Goal: Information Seeking & Learning: Learn about a topic

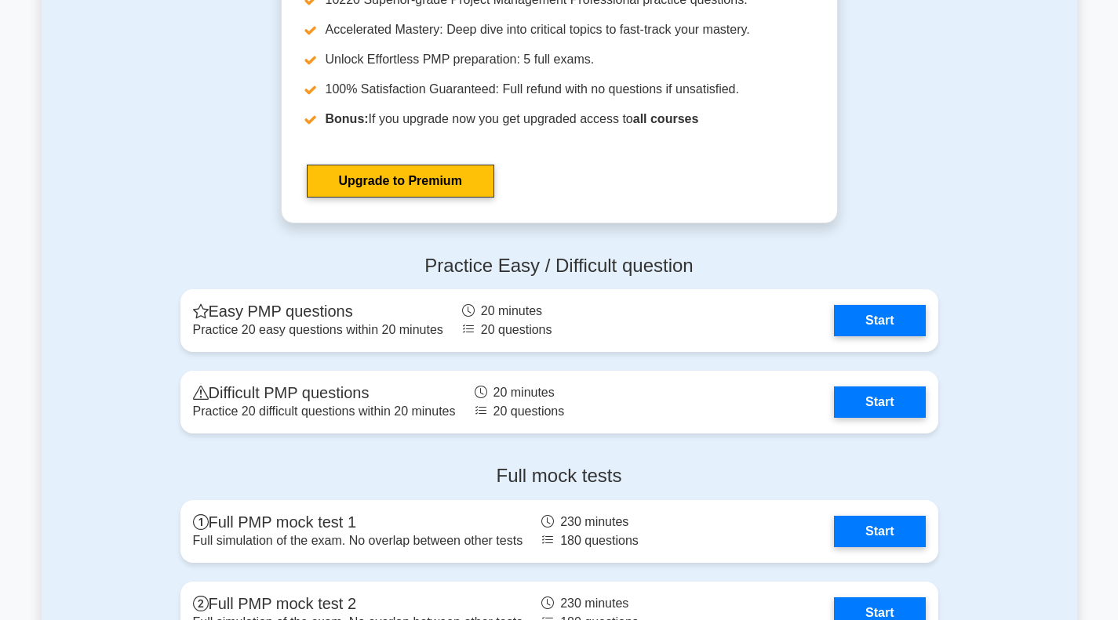
scroll to position [4090, 0]
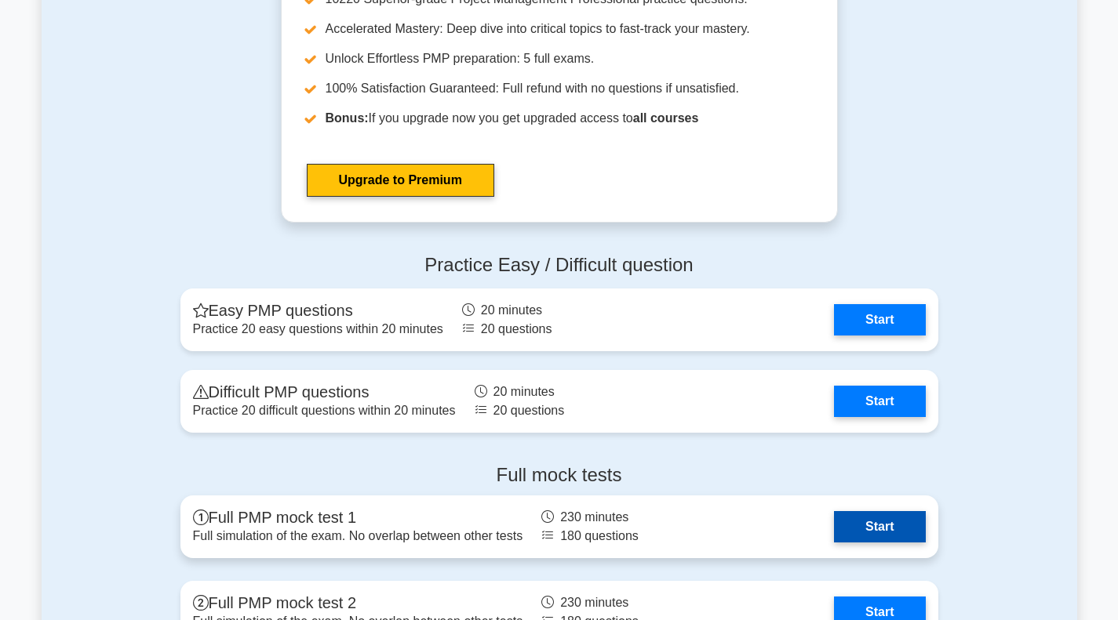
click at [834, 511] on link "Start" at bounding box center [879, 526] width 91 height 31
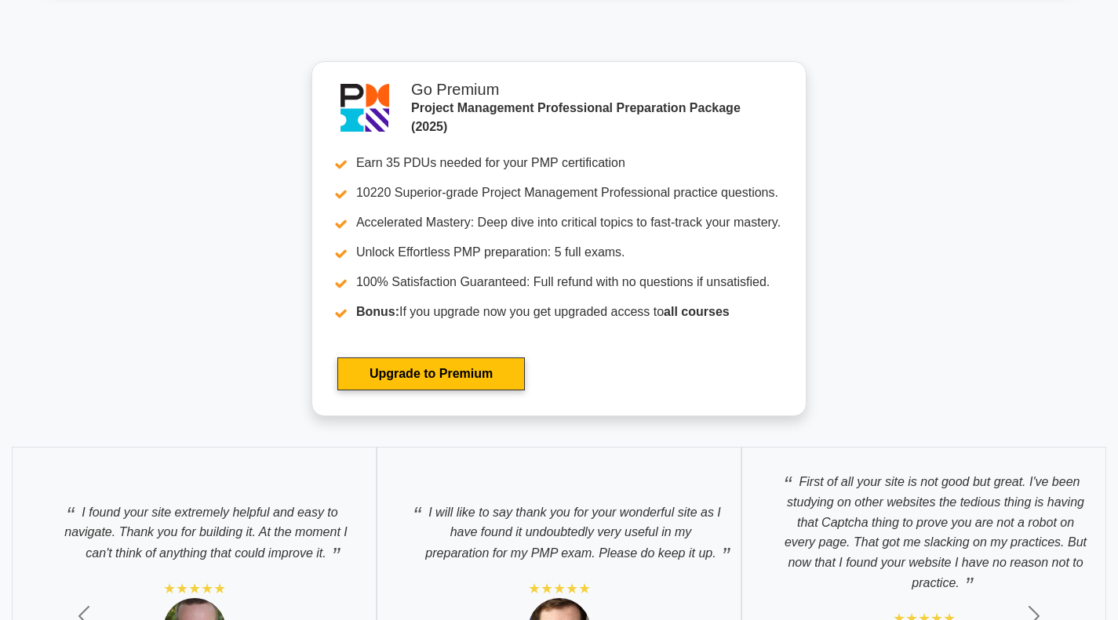
scroll to position [4732, 0]
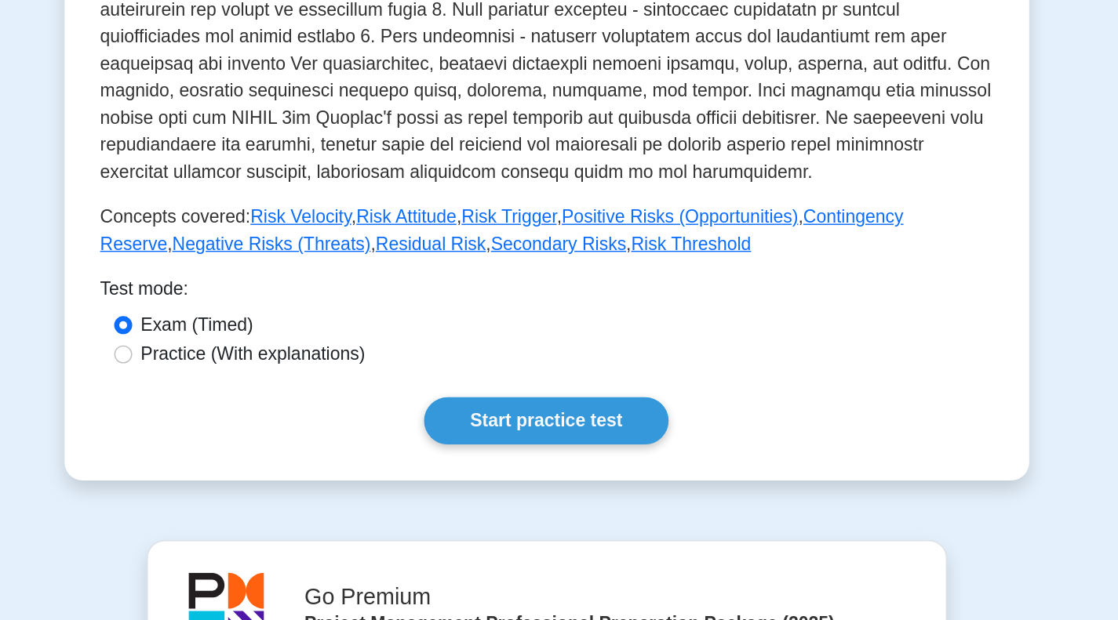
scroll to position [457, 0]
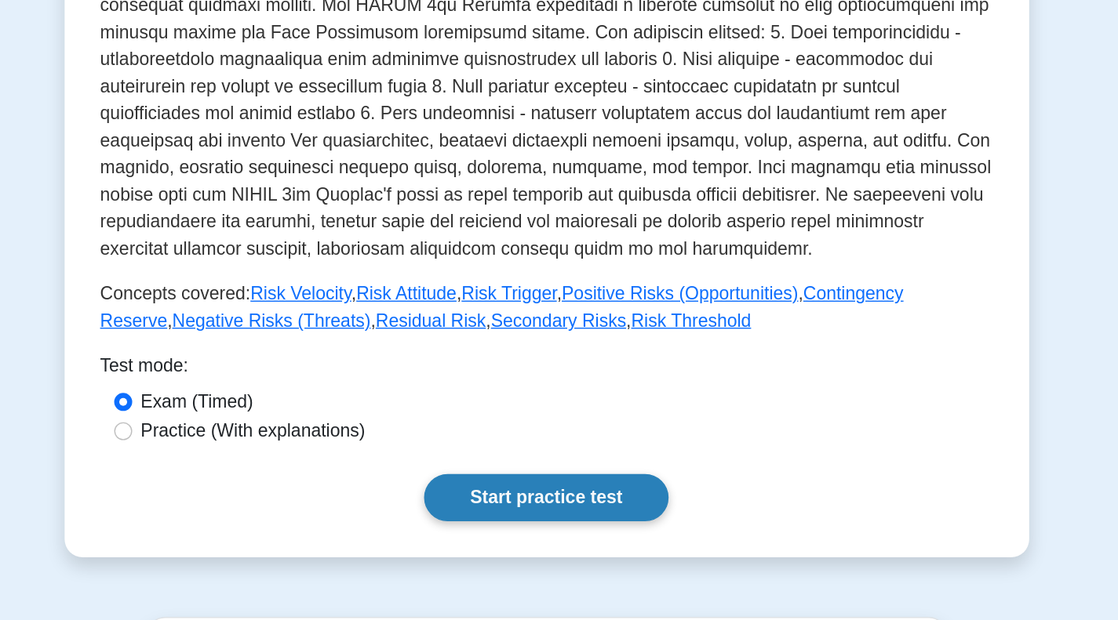
click at [564, 456] on link "Start practice test" at bounding box center [559, 455] width 170 height 33
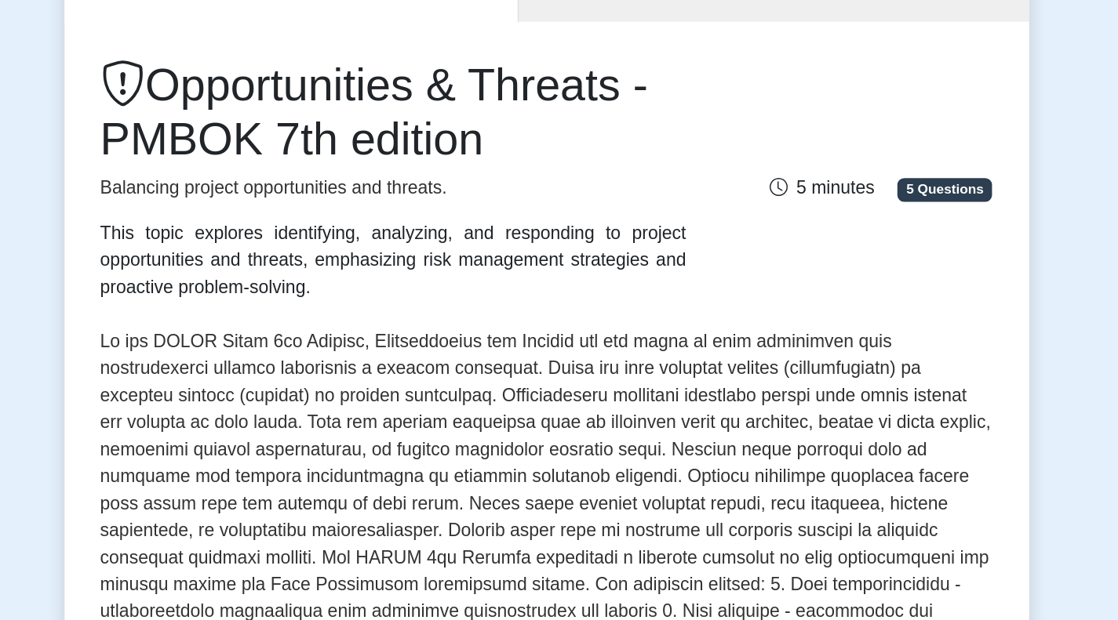
scroll to position [184, 0]
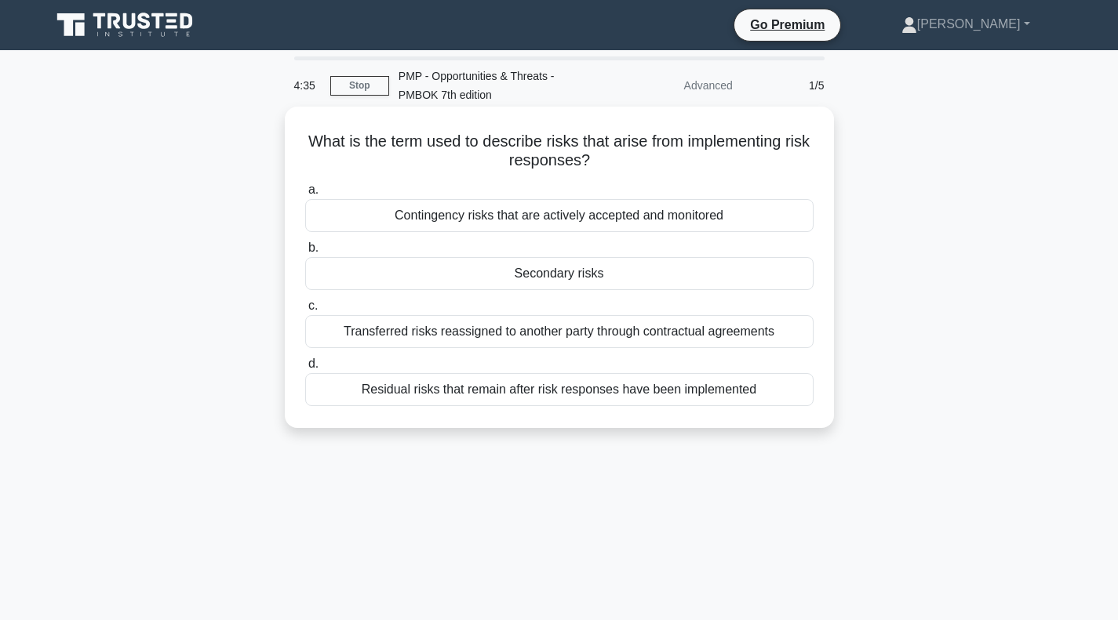
click at [604, 215] on div "Contingency risks that are actively accepted and monitored" at bounding box center [559, 215] width 508 height 33
click at [305, 195] on input "a. Contingency risks that are actively accepted and monitored" at bounding box center [305, 190] width 0 height 10
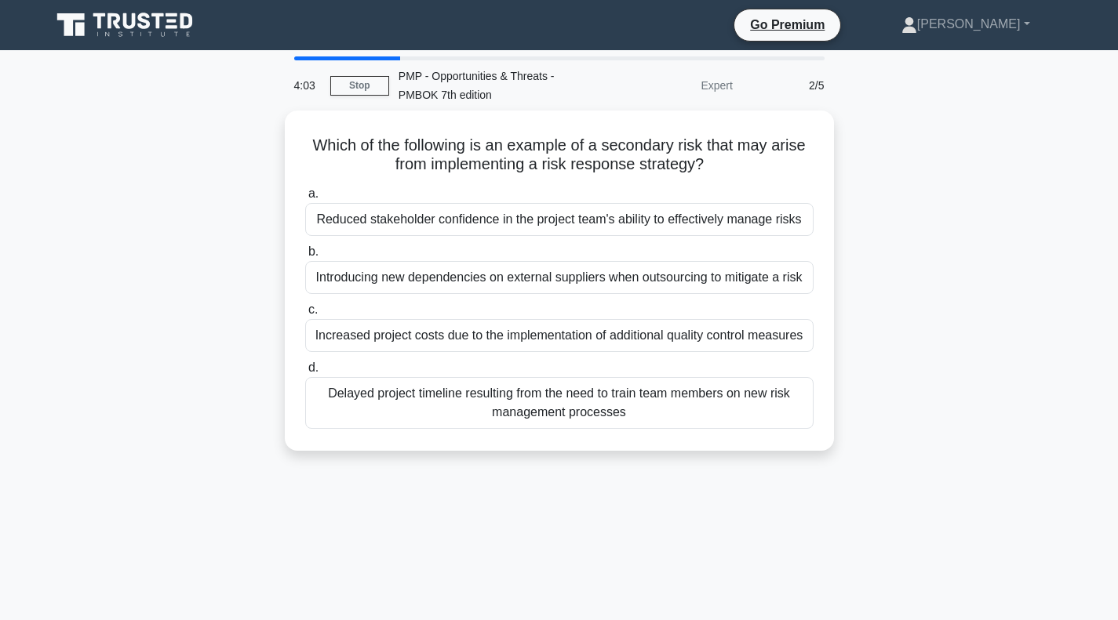
click at [618, 224] on div "Reduced stakeholder confidence in the project team's ability to effectively man…" at bounding box center [559, 219] width 508 height 33
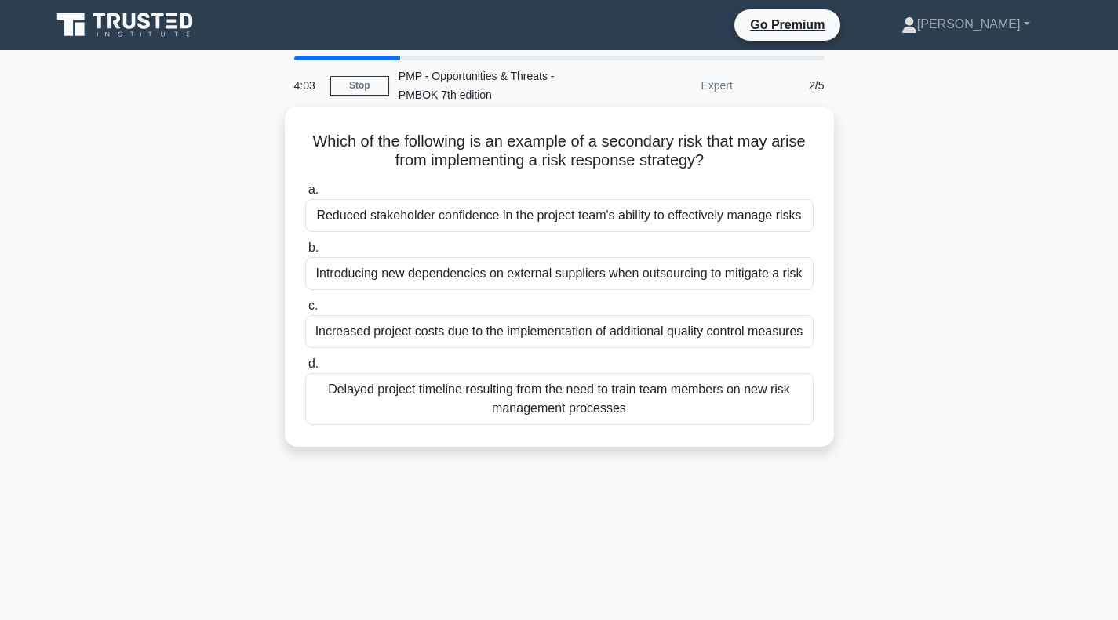
click at [305, 195] on input "a. Reduced stakeholder confidence in the project team's ability to effectively …" at bounding box center [305, 190] width 0 height 10
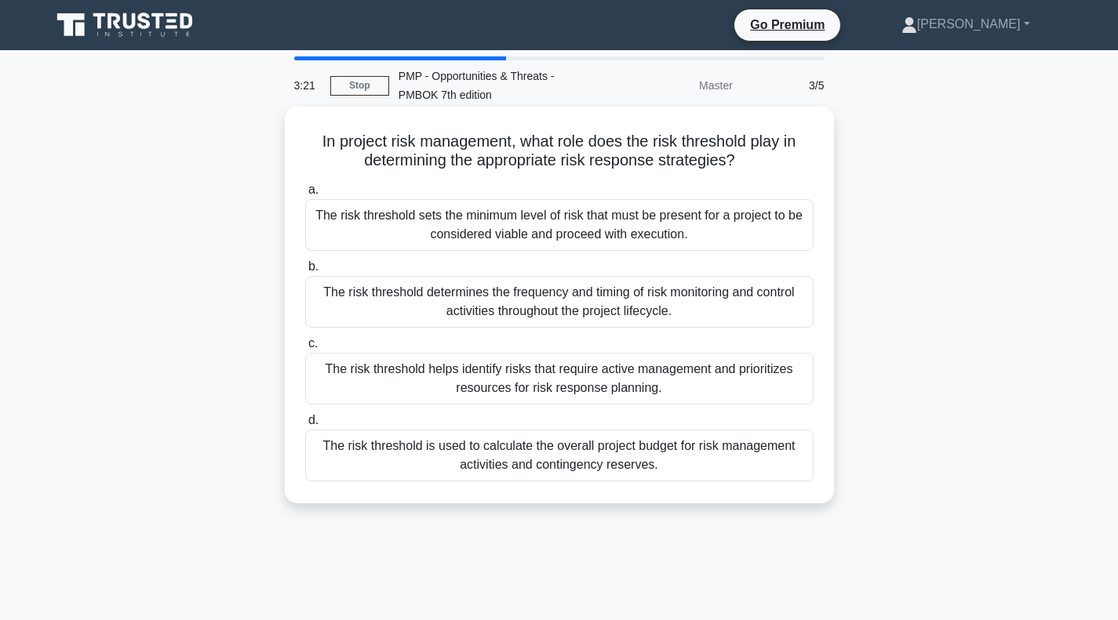
click at [653, 405] on div "The risk threshold helps identify risks that require active management and prio…" at bounding box center [559, 379] width 508 height 52
click at [305, 349] on input "c. The risk threshold helps identify risks that require active management and p…" at bounding box center [305, 344] width 0 height 10
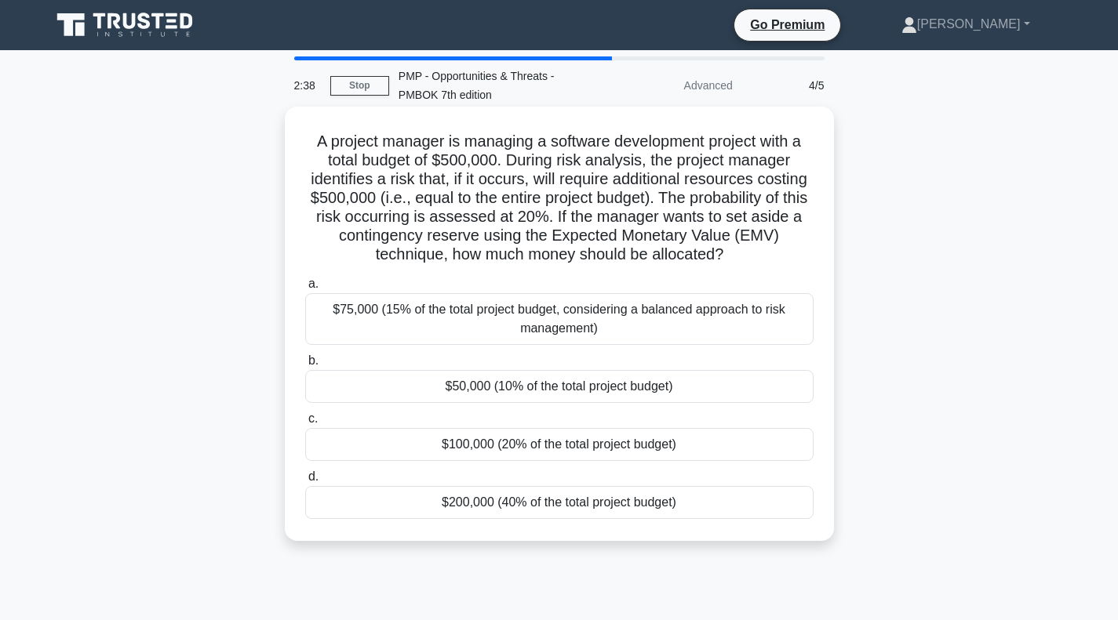
click at [641, 403] on div "$50,000 (10% of the total project budget)" at bounding box center [559, 386] width 508 height 33
click at [305, 366] on input "b. $50,000 (10% of the total project budget)" at bounding box center [305, 361] width 0 height 10
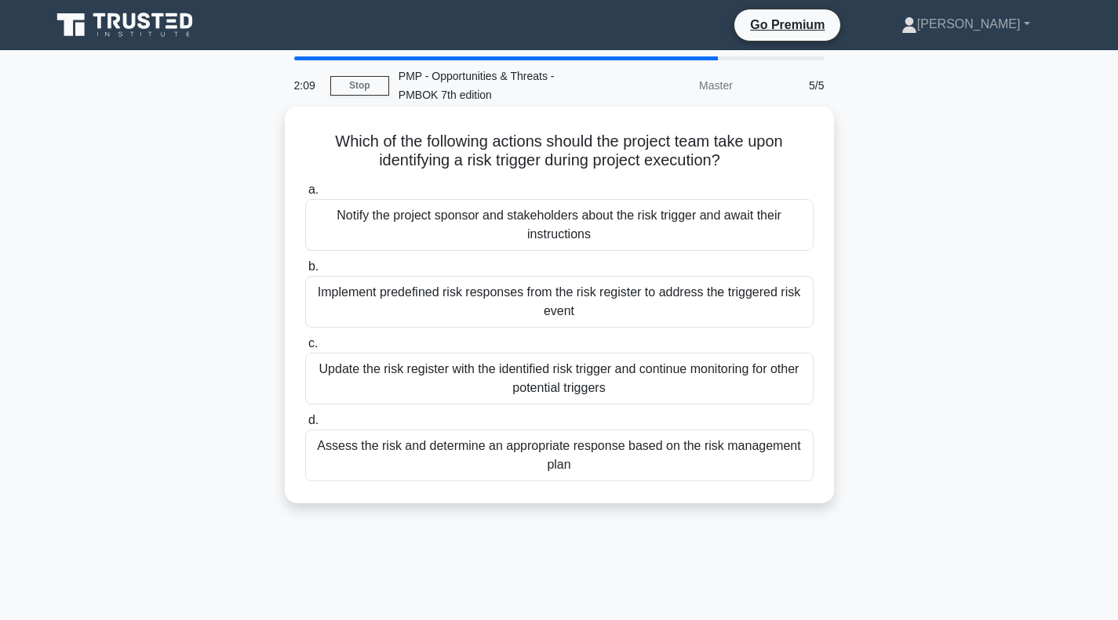
click at [652, 405] on div "Update the risk register with the identified risk trigger and continue monitori…" at bounding box center [559, 379] width 508 height 52
click at [305, 349] on input "c. Update the risk register with the identified risk trigger and continue monit…" at bounding box center [305, 344] width 0 height 10
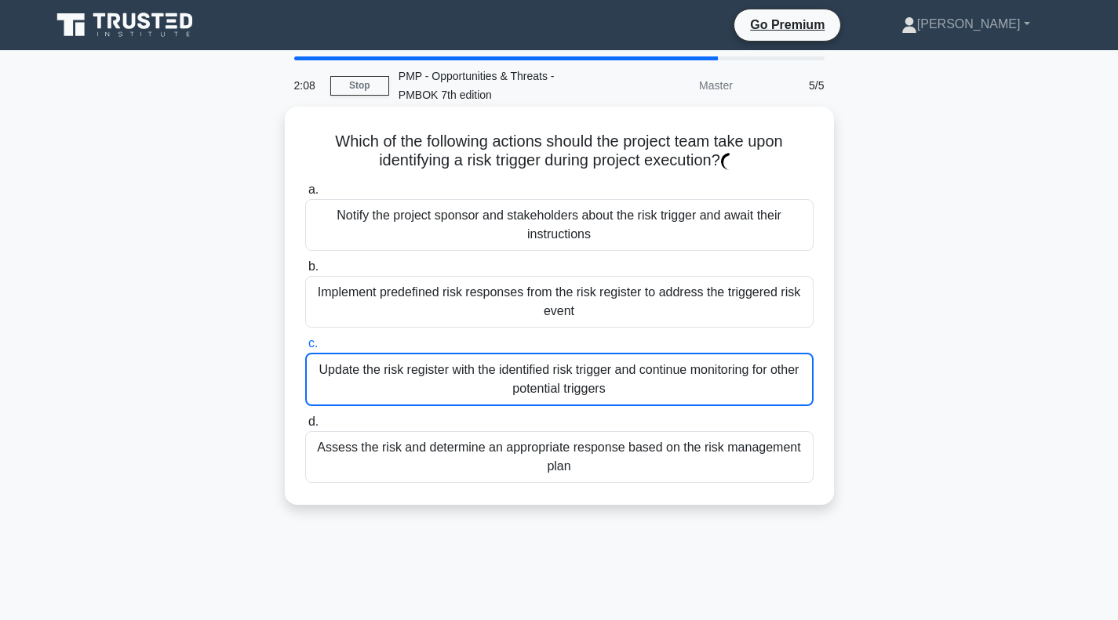
click at [667, 398] on div "Update the risk register with the identified risk trigger and continue monitori…" at bounding box center [559, 379] width 508 height 53
click at [305, 349] on input "c. Update the risk register with the identified risk trigger and continue monit…" at bounding box center [305, 344] width 0 height 10
click at [739, 376] on div "Update the risk register with the identified risk trigger and continue monitori…" at bounding box center [559, 379] width 508 height 53
click at [305, 349] on input "c. Update the risk register with the identified risk trigger and continue monit…" at bounding box center [305, 344] width 0 height 10
click at [738, 385] on div "Update the risk register with the identified risk trigger and continue monitori…" at bounding box center [559, 379] width 508 height 53
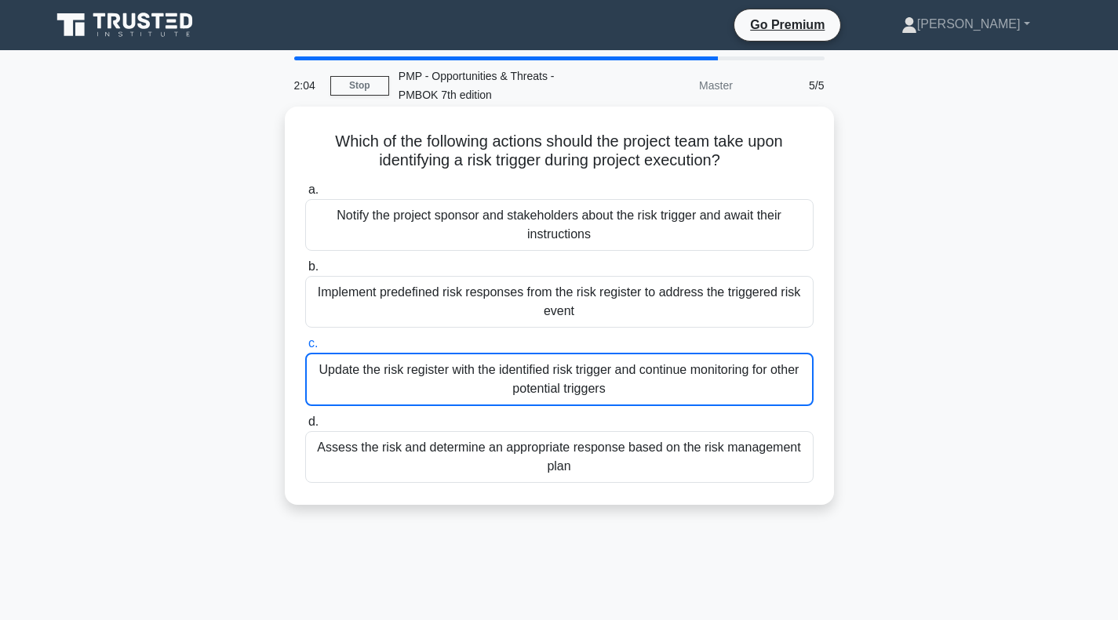
click at [305, 349] on input "c. Update the risk register with the identified risk trigger and continue monit…" at bounding box center [305, 344] width 0 height 10
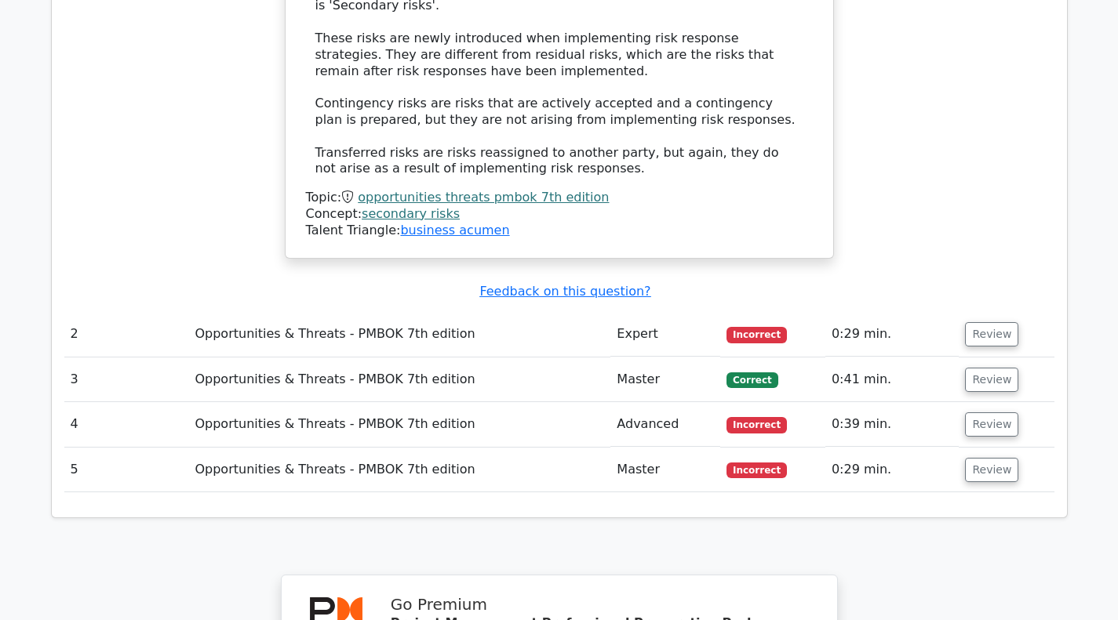
scroll to position [1645, 0]
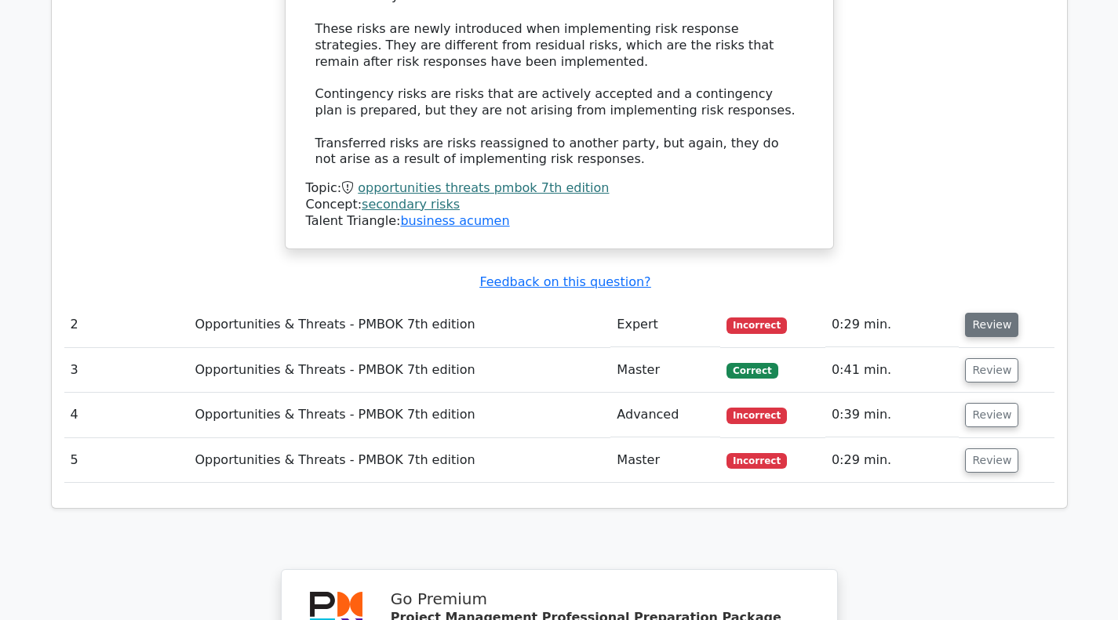
click at [998, 313] on button "Review" at bounding box center [991, 325] width 53 height 24
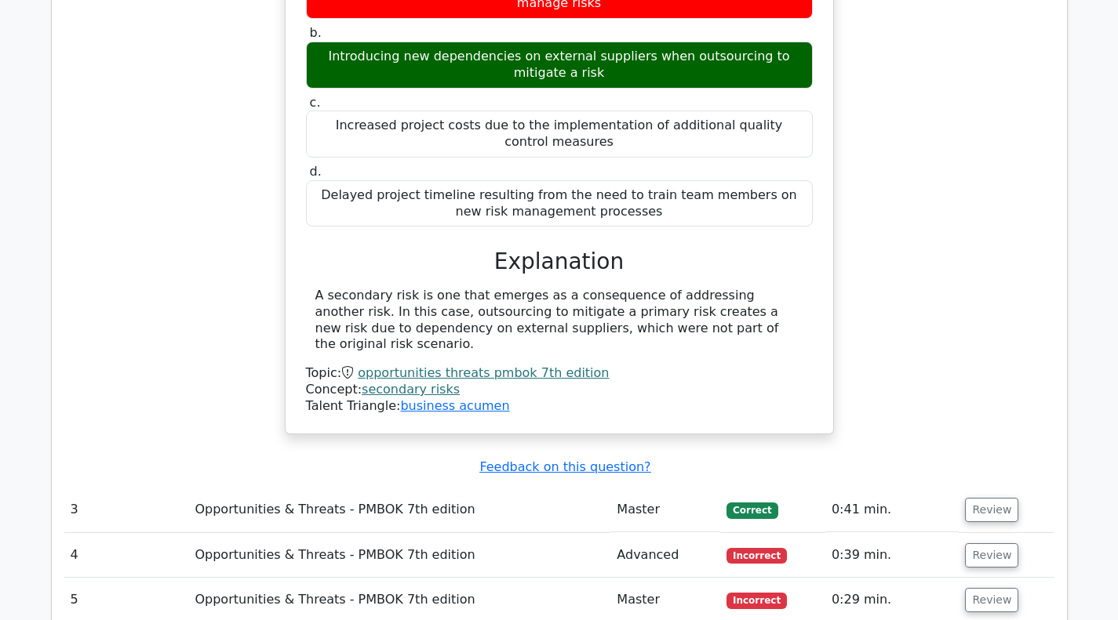
scroll to position [2118, 0]
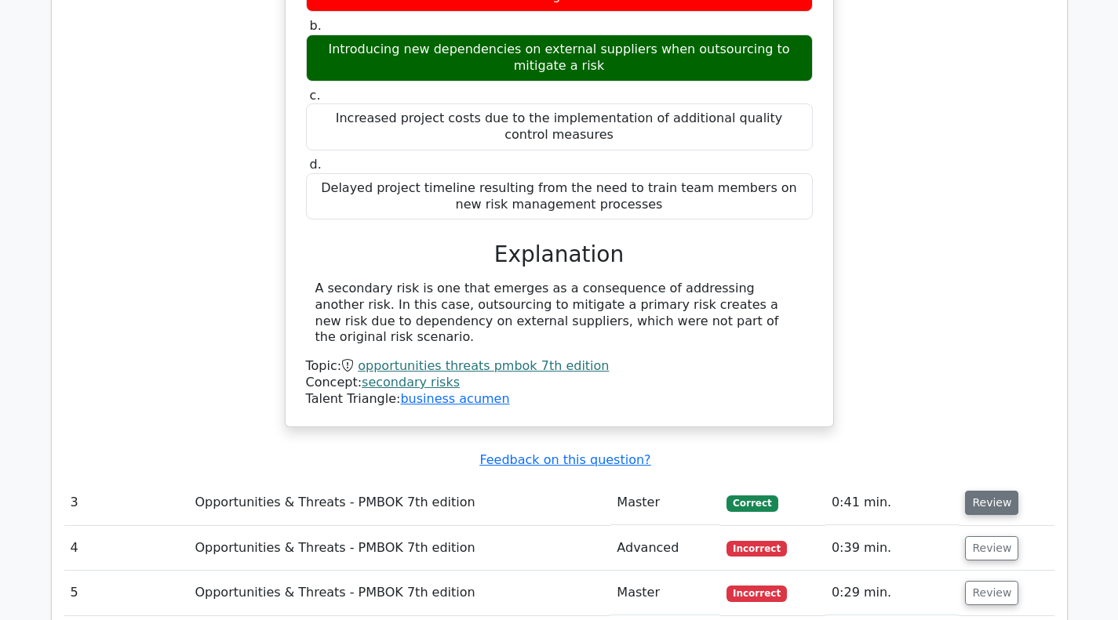
click at [984, 491] on button "Review" at bounding box center [991, 503] width 53 height 24
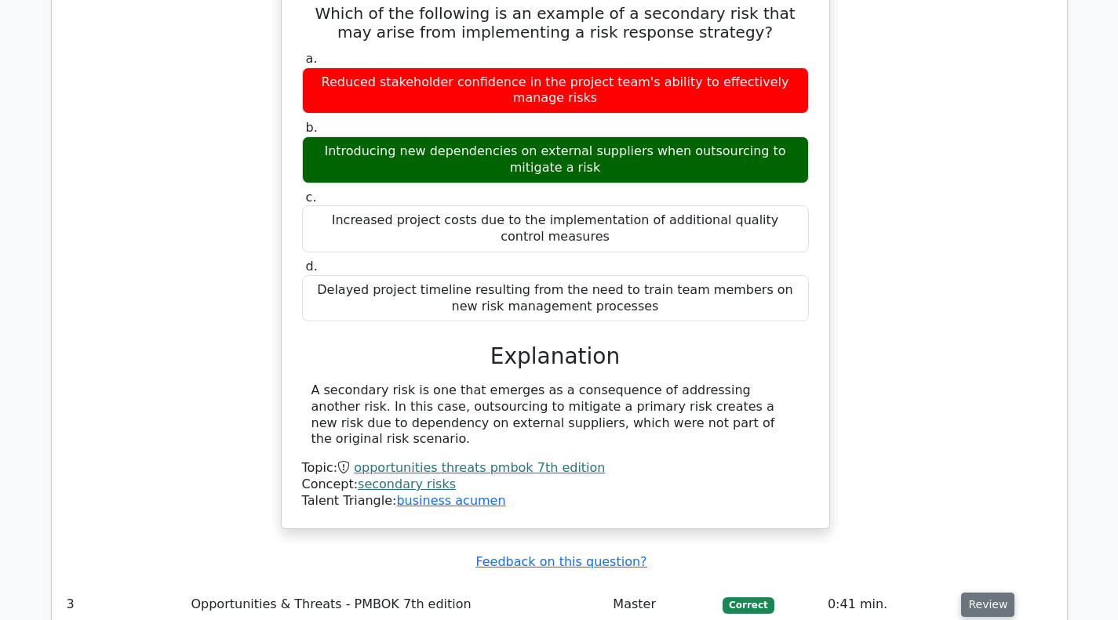
scroll to position [2151, 0]
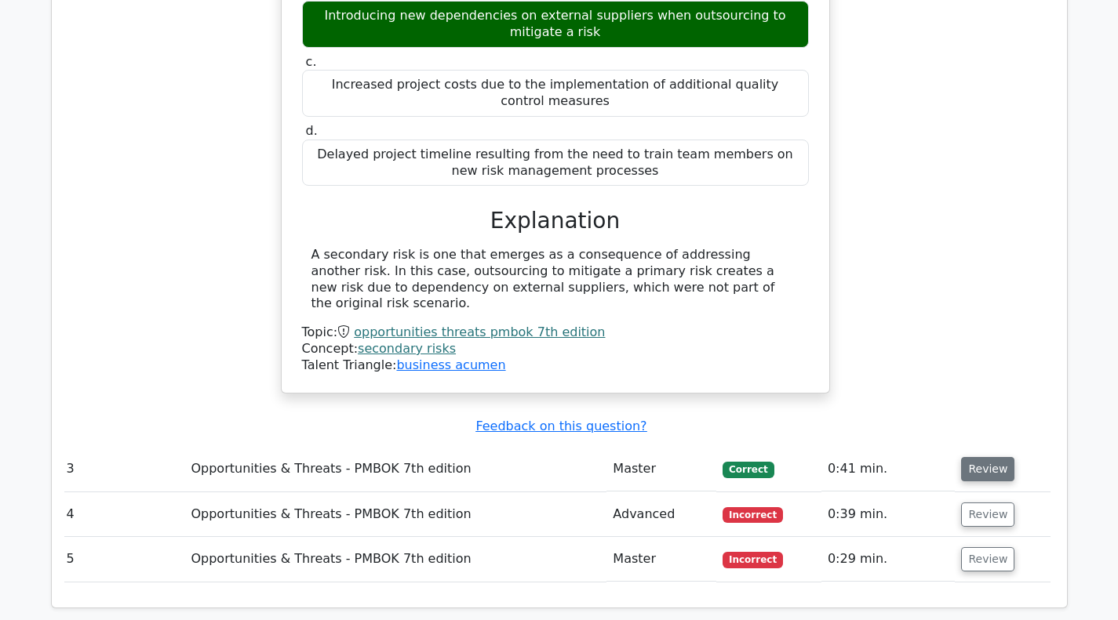
click at [977, 457] on button "Review" at bounding box center [987, 469] width 53 height 24
click at [980, 457] on button "Review" at bounding box center [987, 469] width 53 height 24
click at [982, 503] on button "Review" at bounding box center [987, 515] width 53 height 24
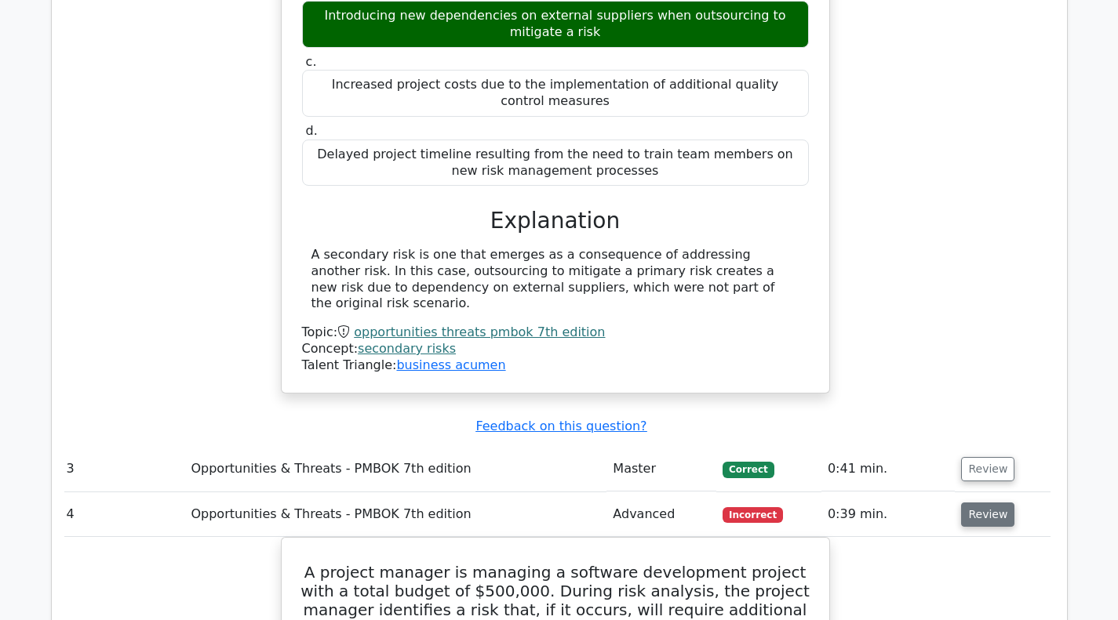
click at [980, 503] on button "Review" at bounding box center [987, 515] width 53 height 24
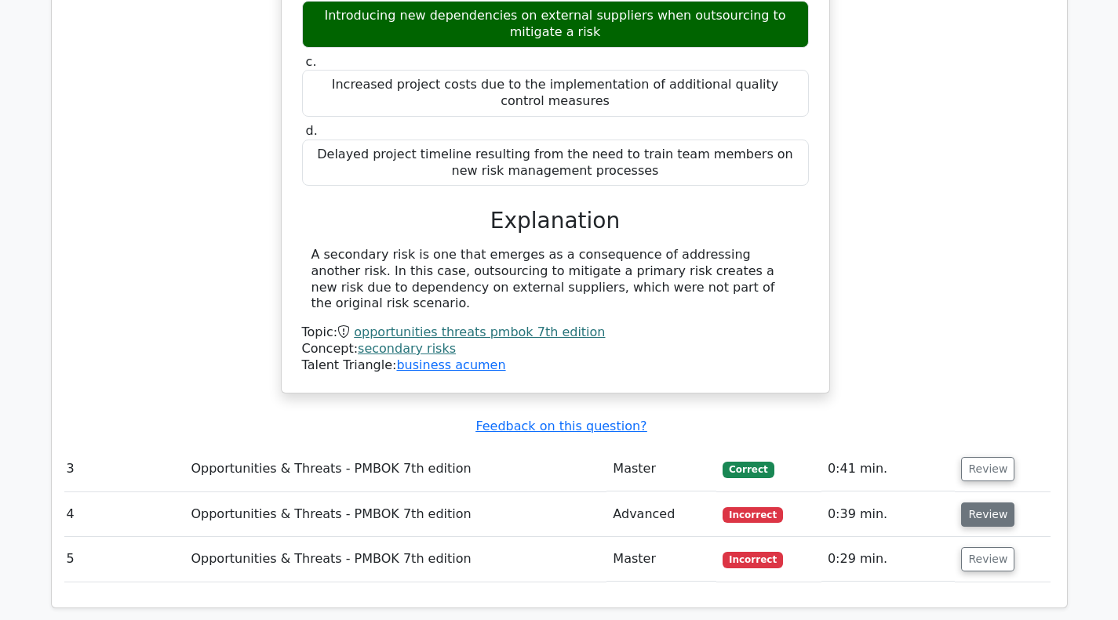
click at [980, 503] on button "Review" at bounding box center [987, 515] width 53 height 24
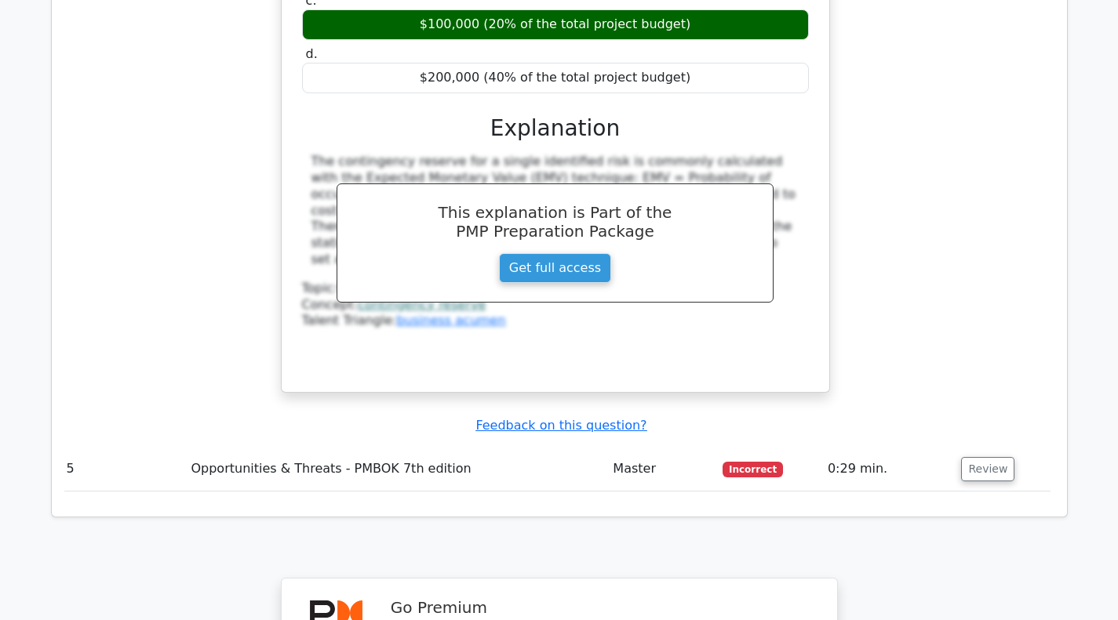
scroll to position [3000, 0]
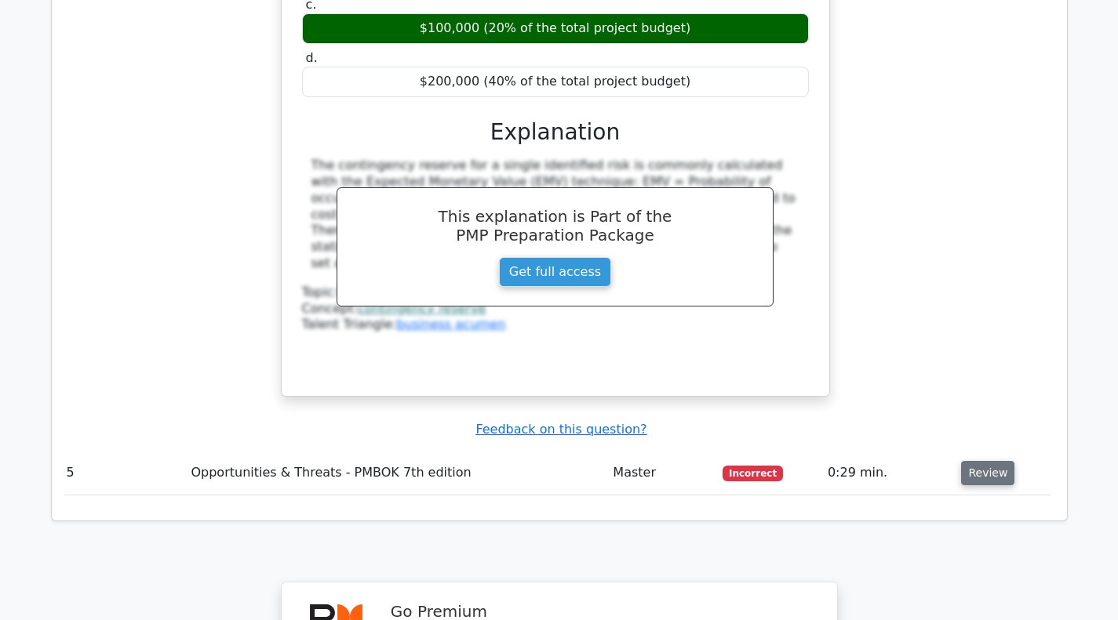
click at [971, 461] on button "Review" at bounding box center [987, 473] width 53 height 24
click at [976, 461] on button "Review" at bounding box center [987, 473] width 53 height 24
click at [973, 461] on button "Review" at bounding box center [987, 473] width 53 height 24
click at [976, 461] on button "Review" at bounding box center [987, 473] width 53 height 24
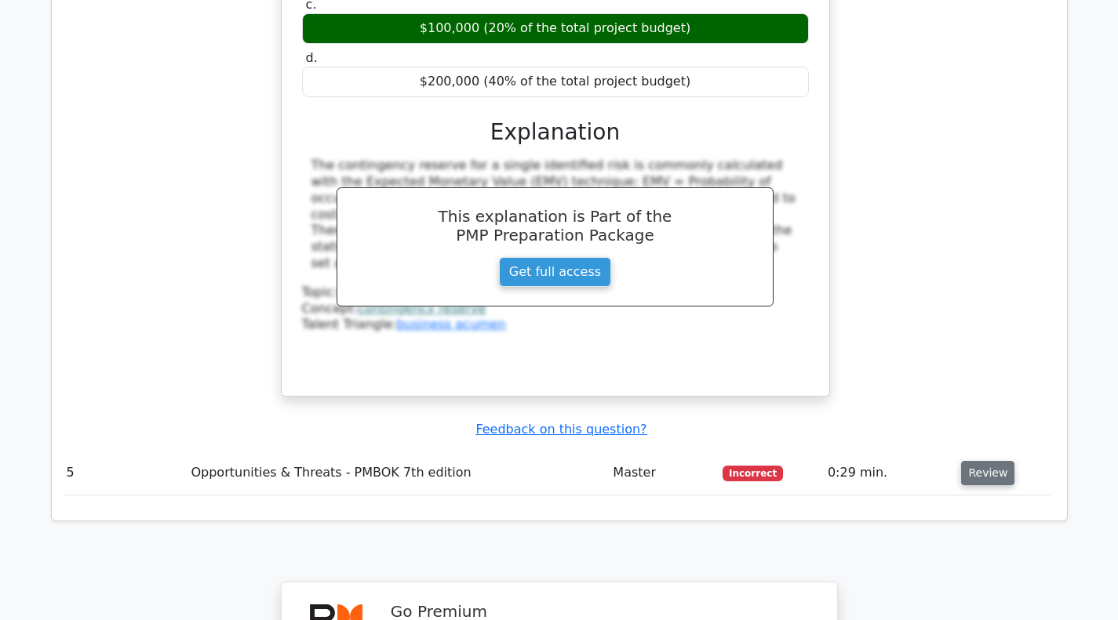
click at [993, 461] on button "Review" at bounding box center [987, 473] width 53 height 24
click at [982, 195] on div "A project manager is managing a software development project with a total budge…" at bounding box center [555, 52] width 990 height 727
click at [988, 461] on button "Review" at bounding box center [987, 473] width 53 height 24
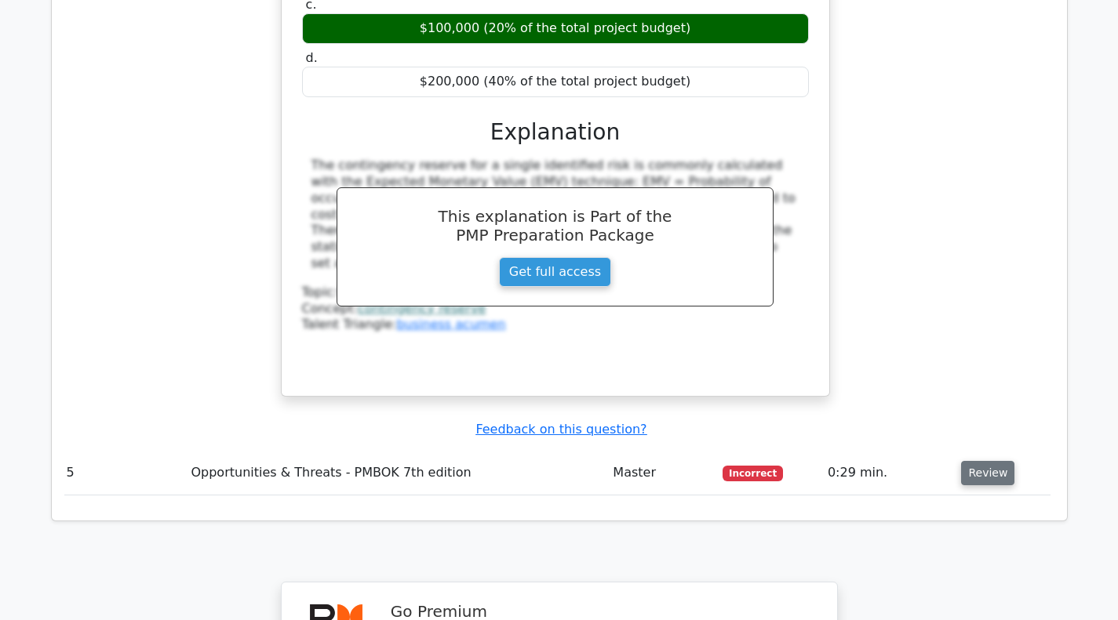
click at [966, 461] on button "Review" at bounding box center [987, 473] width 53 height 24
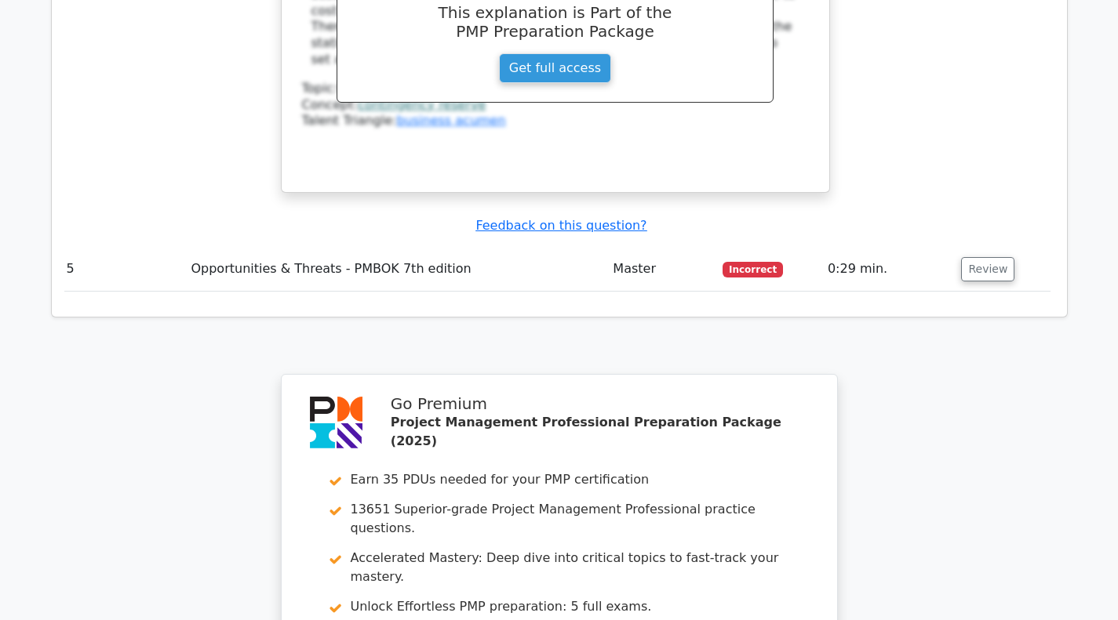
scroll to position [3157, 0]
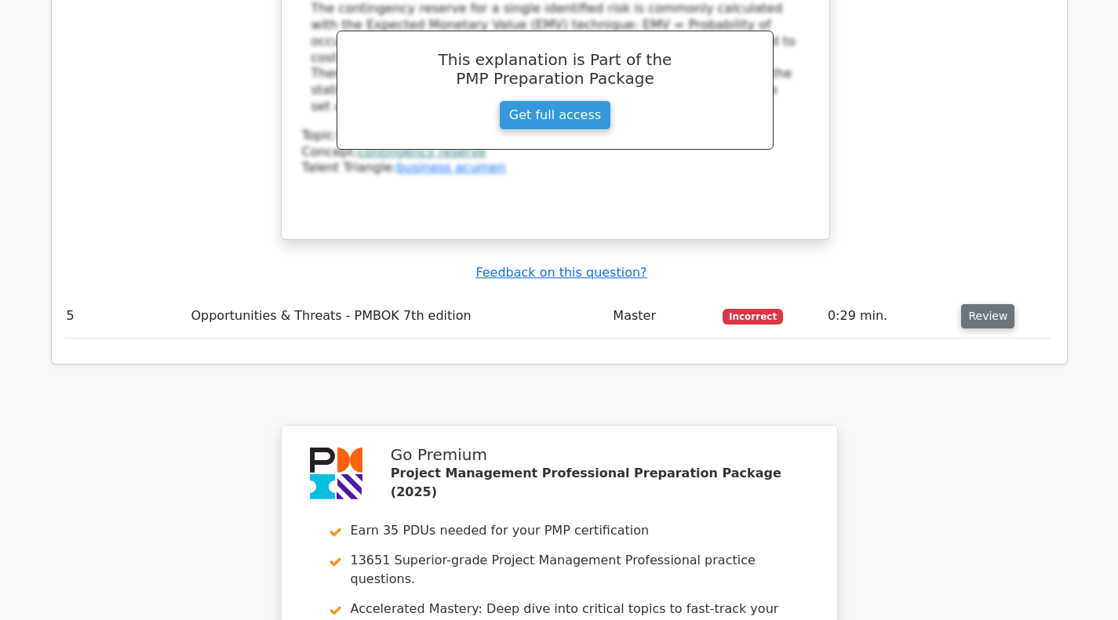
click at [984, 304] on button "Review" at bounding box center [987, 316] width 53 height 24
click at [990, 304] on button "Review" at bounding box center [987, 316] width 53 height 24
click at [973, 304] on button "Review" at bounding box center [987, 316] width 53 height 24
click at [981, 304] on button "Review" at bounding box center [987, 316] width 53 height 24
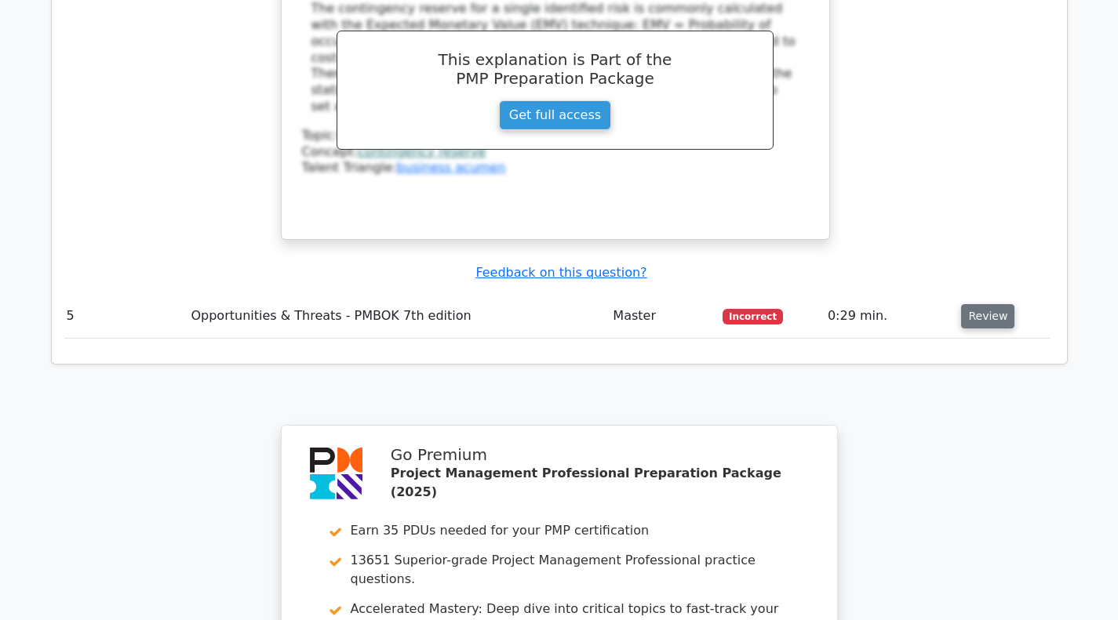
scroll to position [3000, 0]
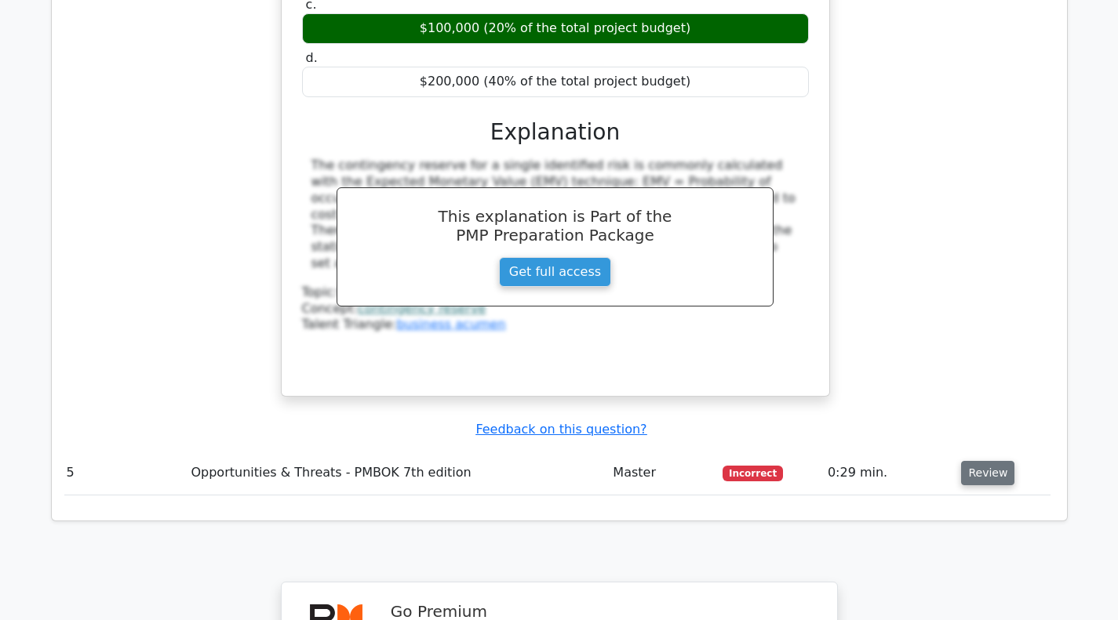
click at [980, 461] on button "Review" at bounding box center [987, 473] width 53 height 24
click at [996, 461] on button "Review" at bounding box center [987, 473] width 53 height 24
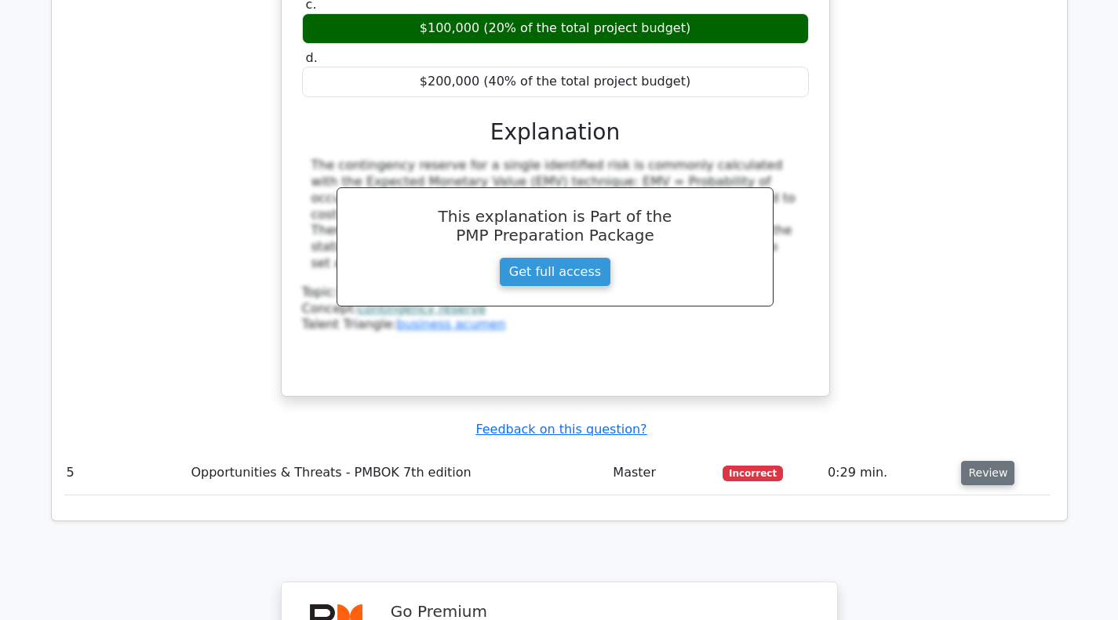
click at [996, 461] on button "Review" at bounding box center [987, 473] width 53 height 24
click at [995, 461] on button "Review" at bounding box center [987, 473] width 53 height 24
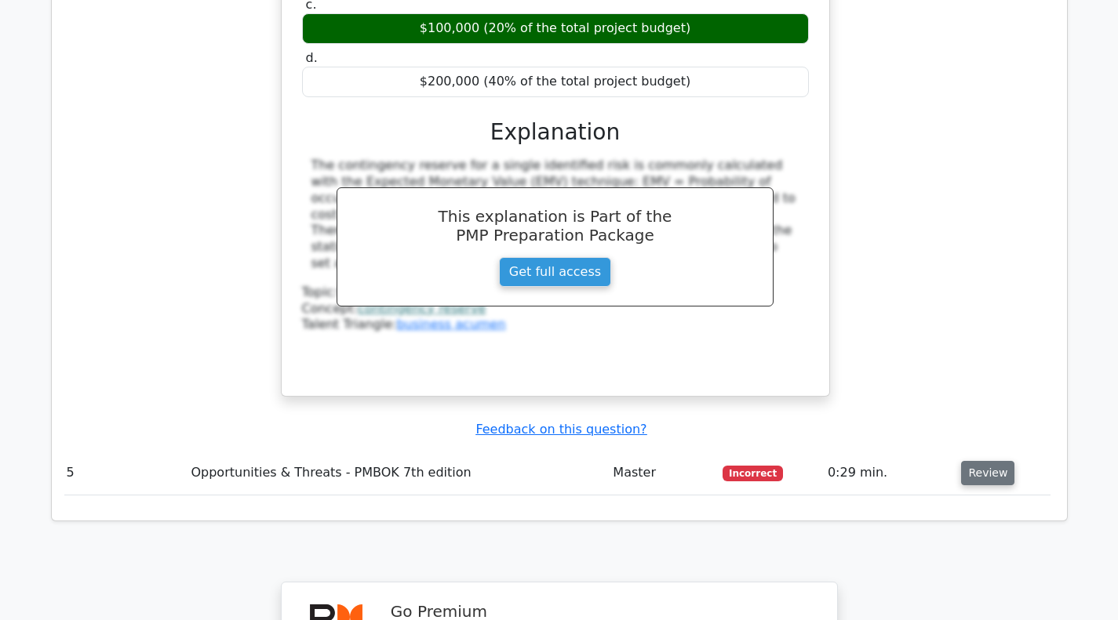
click at [995, 461] on button "Review" at bounding box center [987, 473] width 53 height 24
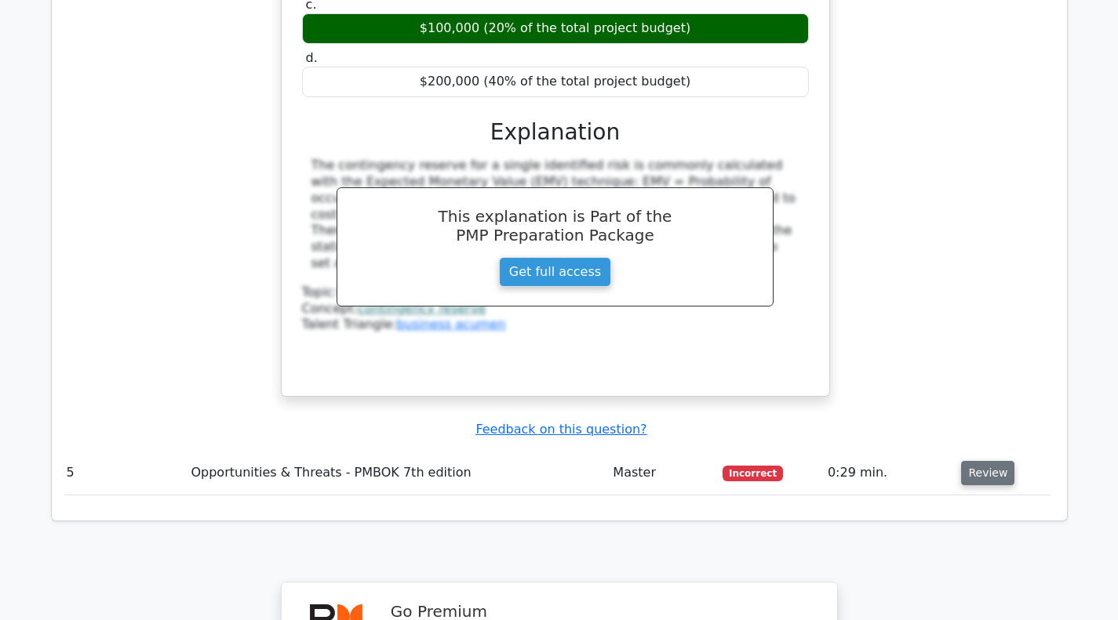
click at [980, 461] on button "Review" at bounding box center [987, 473] width 53 height 24
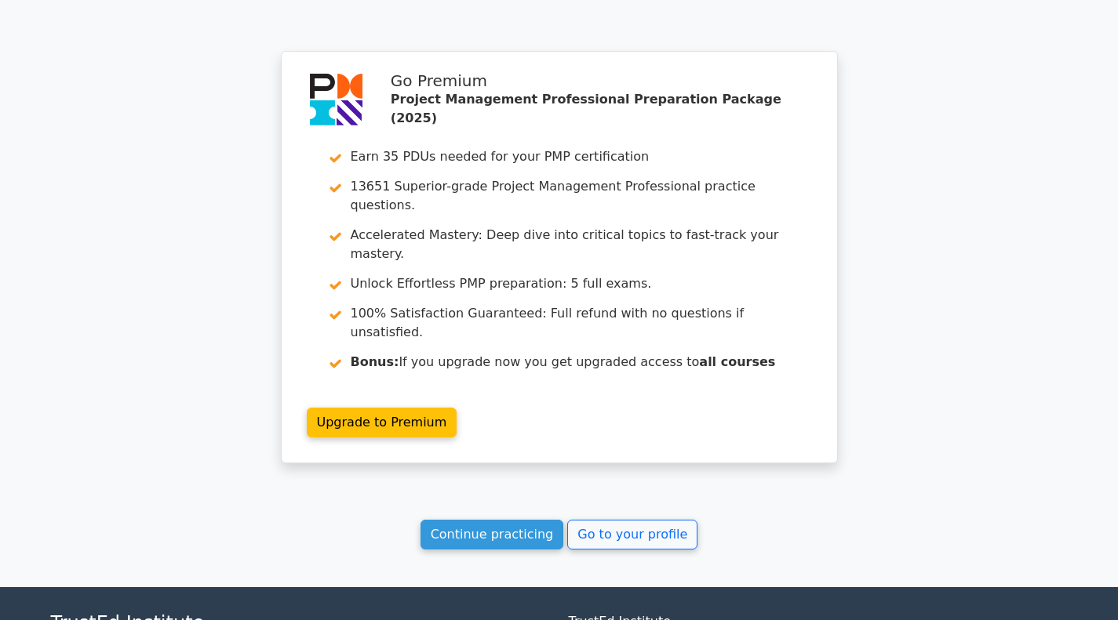
scroll to position [3217, 0]
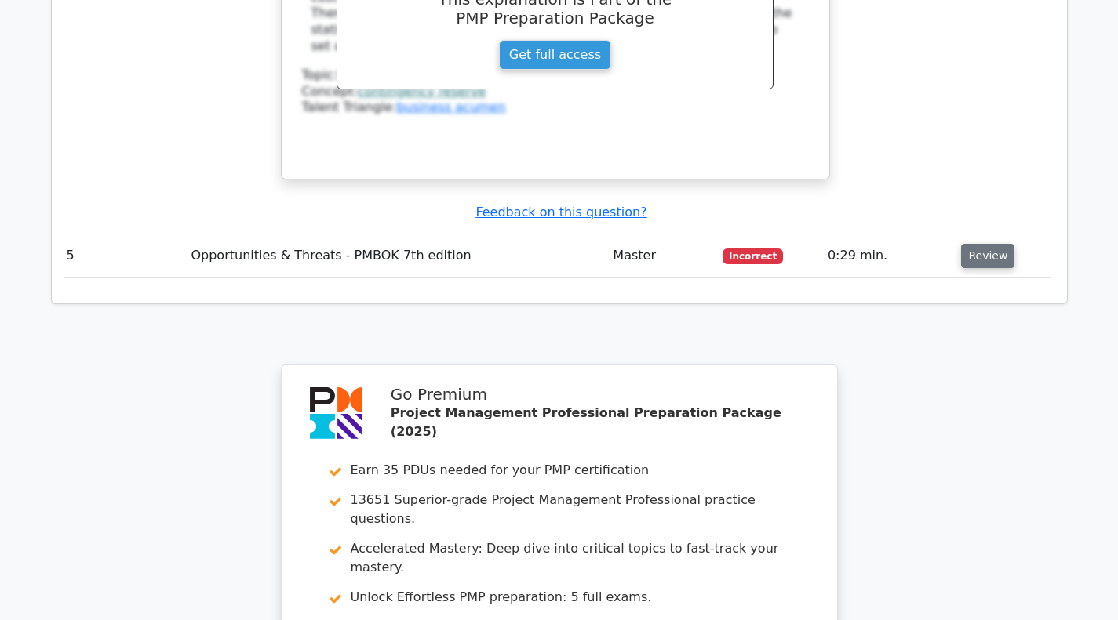
click at [986, 244] on button "Review" at bounding box center [987, 256] width 53 height 24
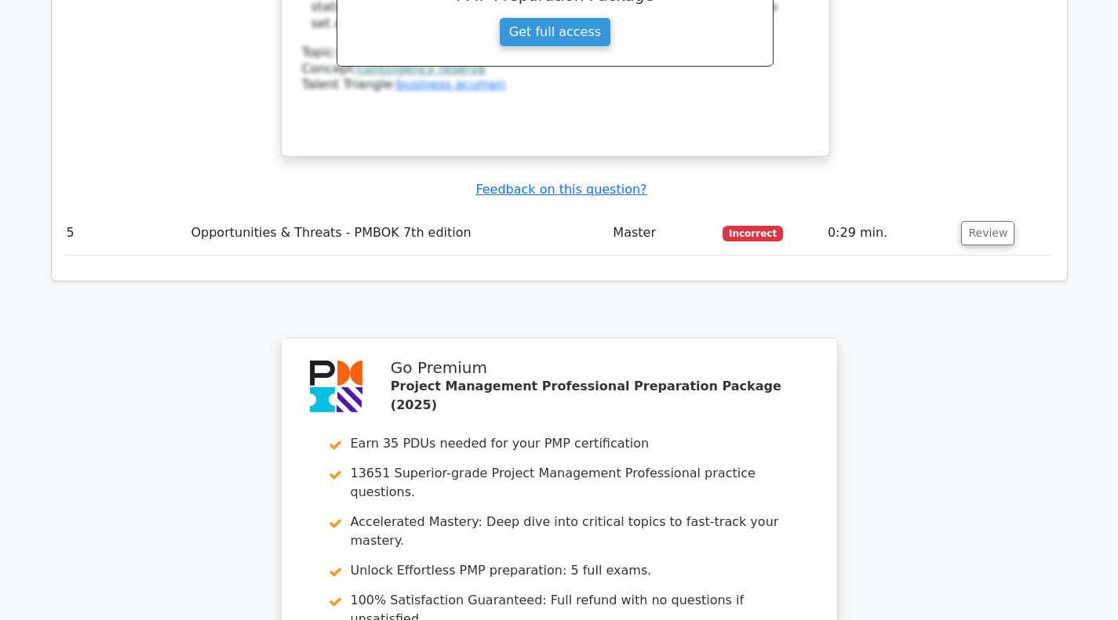
scroll to position [3139, 0]
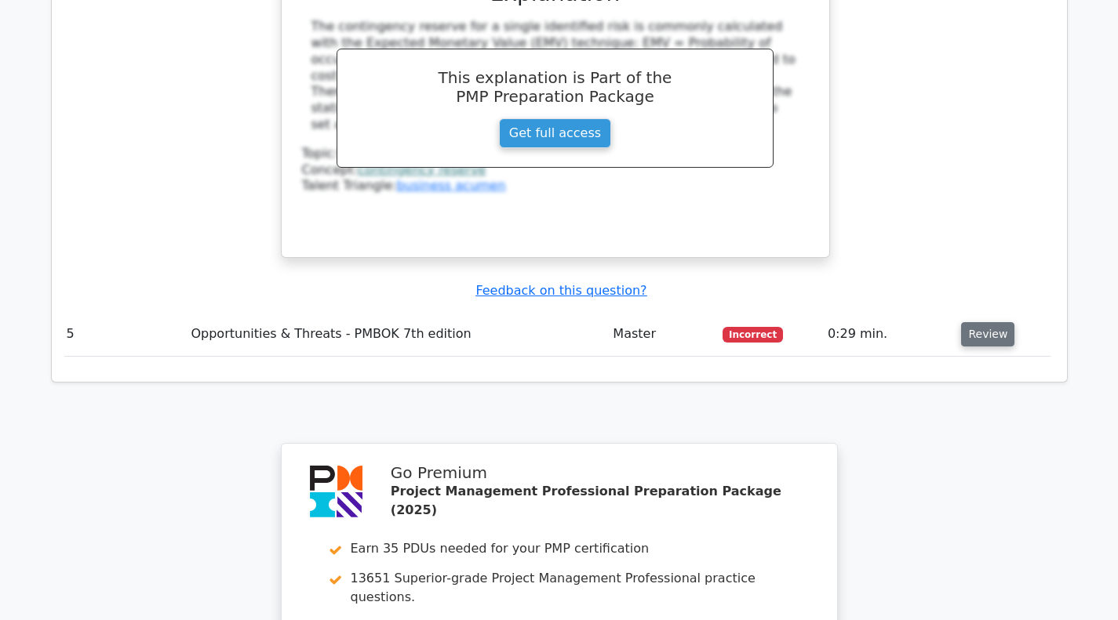
click at [986, 322] on button "Review" at bounding box center [987, 334] width 53 height 24
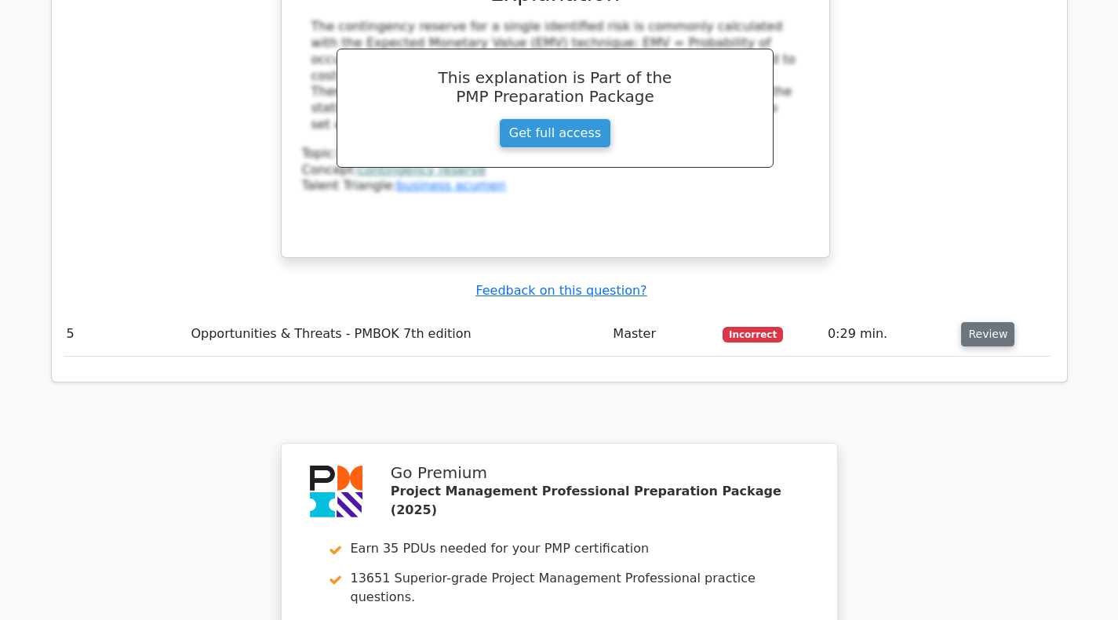
click at [986, 322] on button "Review" at bounding box center [987, 334] width 53 height 24
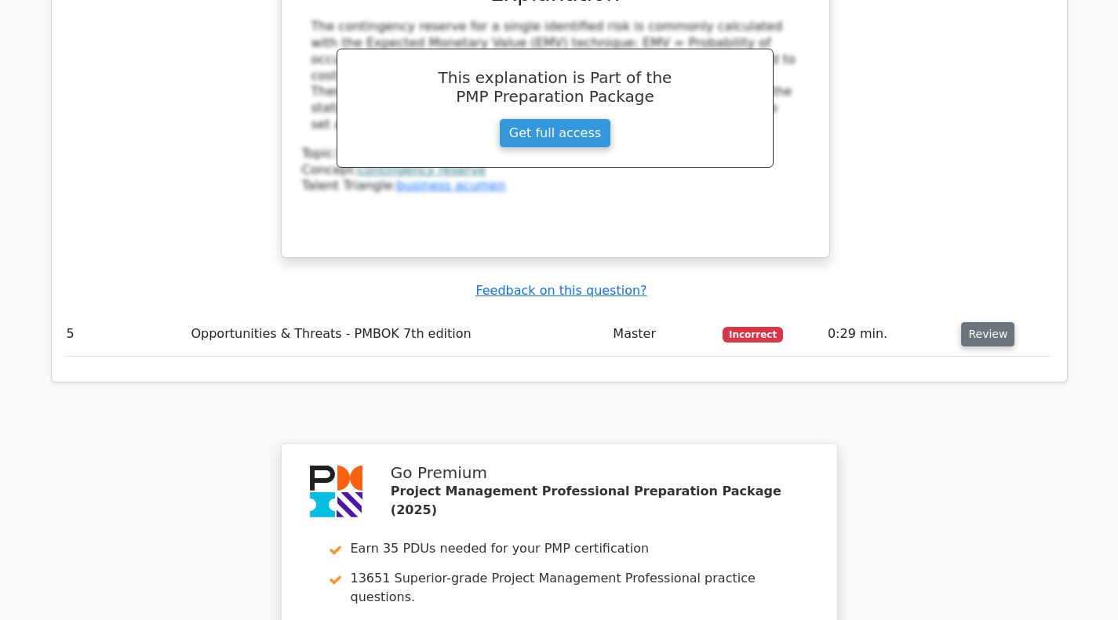
click at [986, 322] on button "Review" at bounding box center [987, 334] width 53 height 24
click at [985, 322] on button "Review" at bounding box center [987, 334] width 53 height 24
click at [989, 322] on button "Review" at bounding box center [987, 334] width 53 height 24
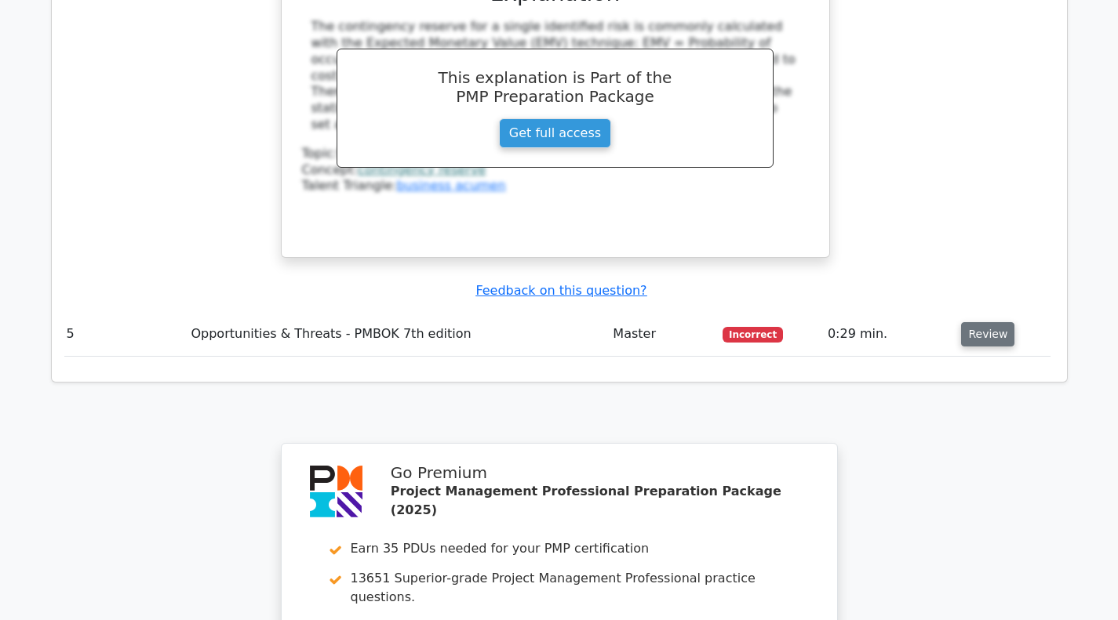
click at [989, 322] on button "Review" at bounding box center [987, 334] width 53 height 24
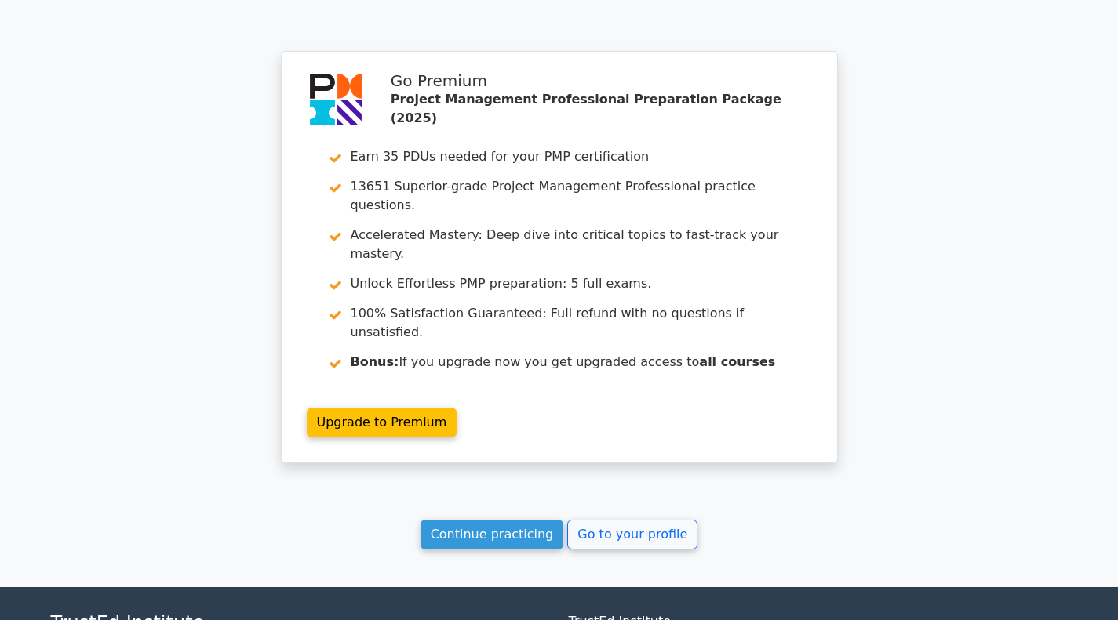
scroll to position [3060, 0]
